Goal: Task Accomplishment & Management: Use online tool/utility

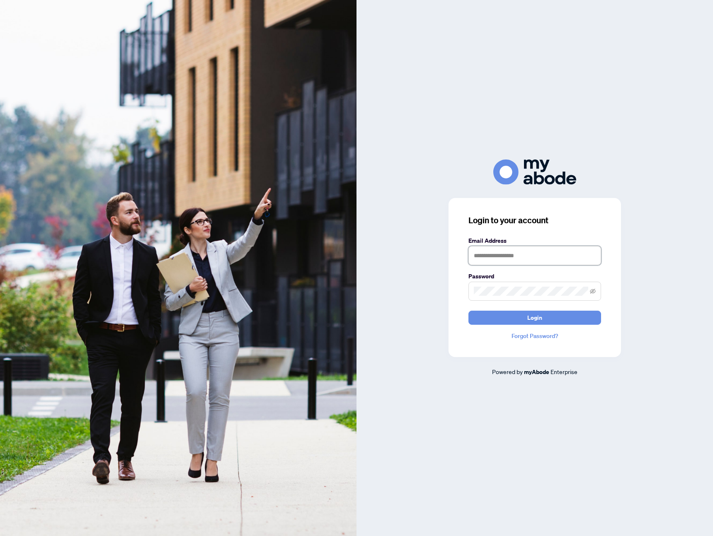
click at [533, 247] on input "text" at bounding box center [534, 255] width 133 height 19
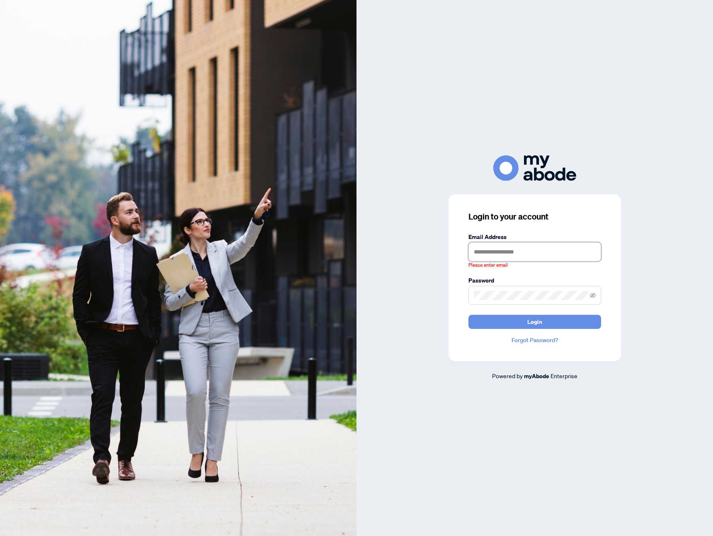
click at [532, 254] on input "text" at bounding box center [534, 251] width 133 height 19
click at [525, 256] on input "text" at bounding box center [534, 251] width 133 height 19
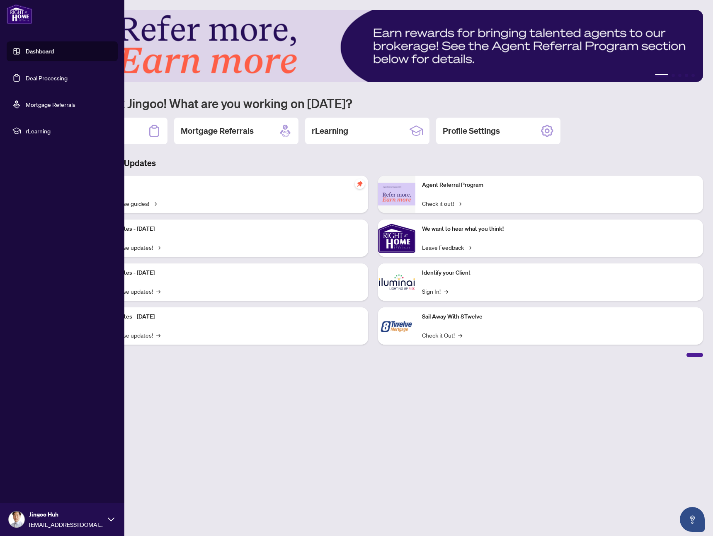
click at [34, 55] on link "Dashboard" at bounding box center [40, 51] width 28 height 7
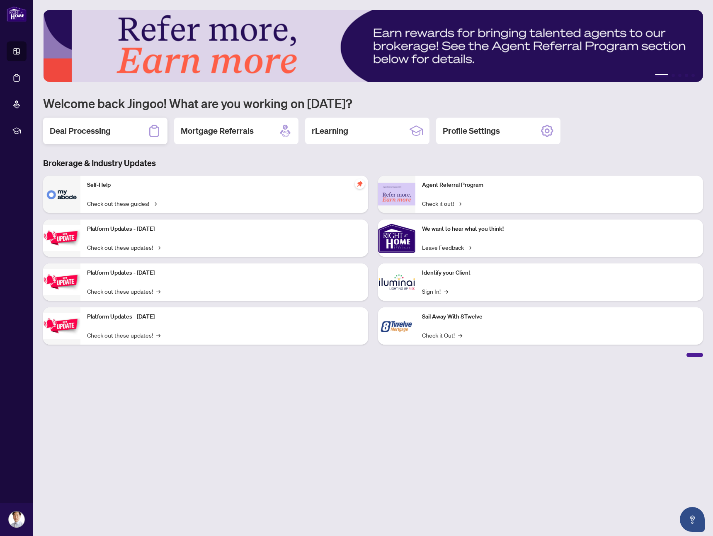
click at [96, 129] on h2 "Deal Processing" at bounding box center [80, 131] width 61 height 12
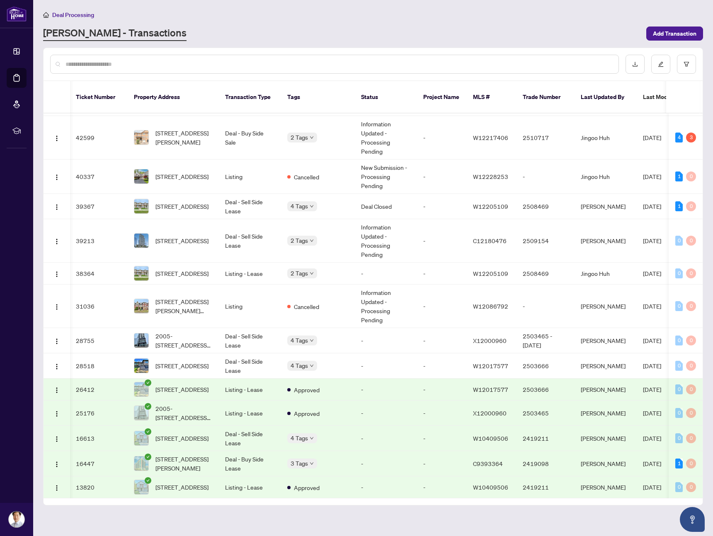
scroll to position [175, 1]
